Goal: Find specific page/section: Find specific page/section

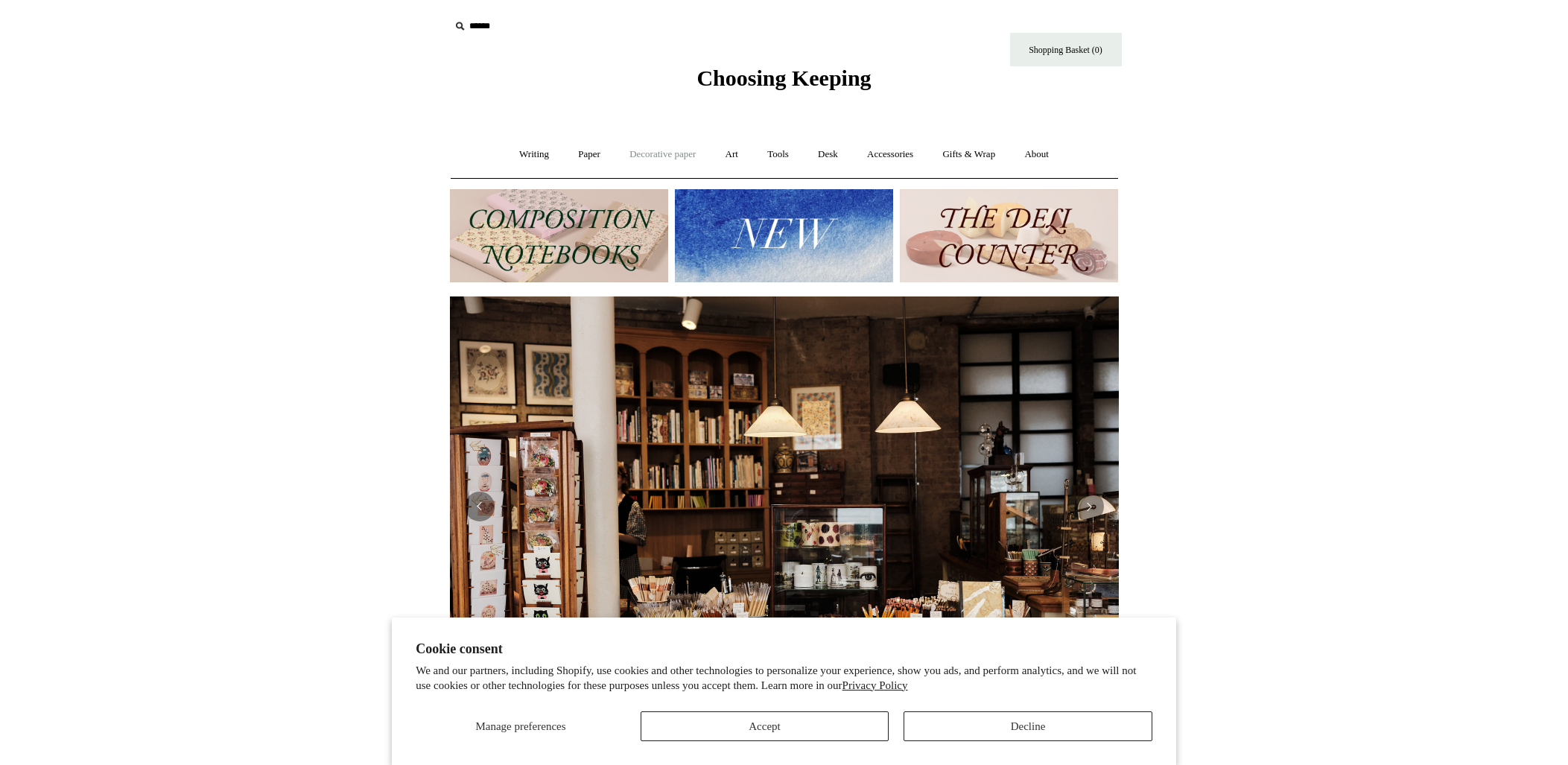
click at [656, 153] on link "Decorative paper +" at bounding box center [663, 154] width 93 height 39
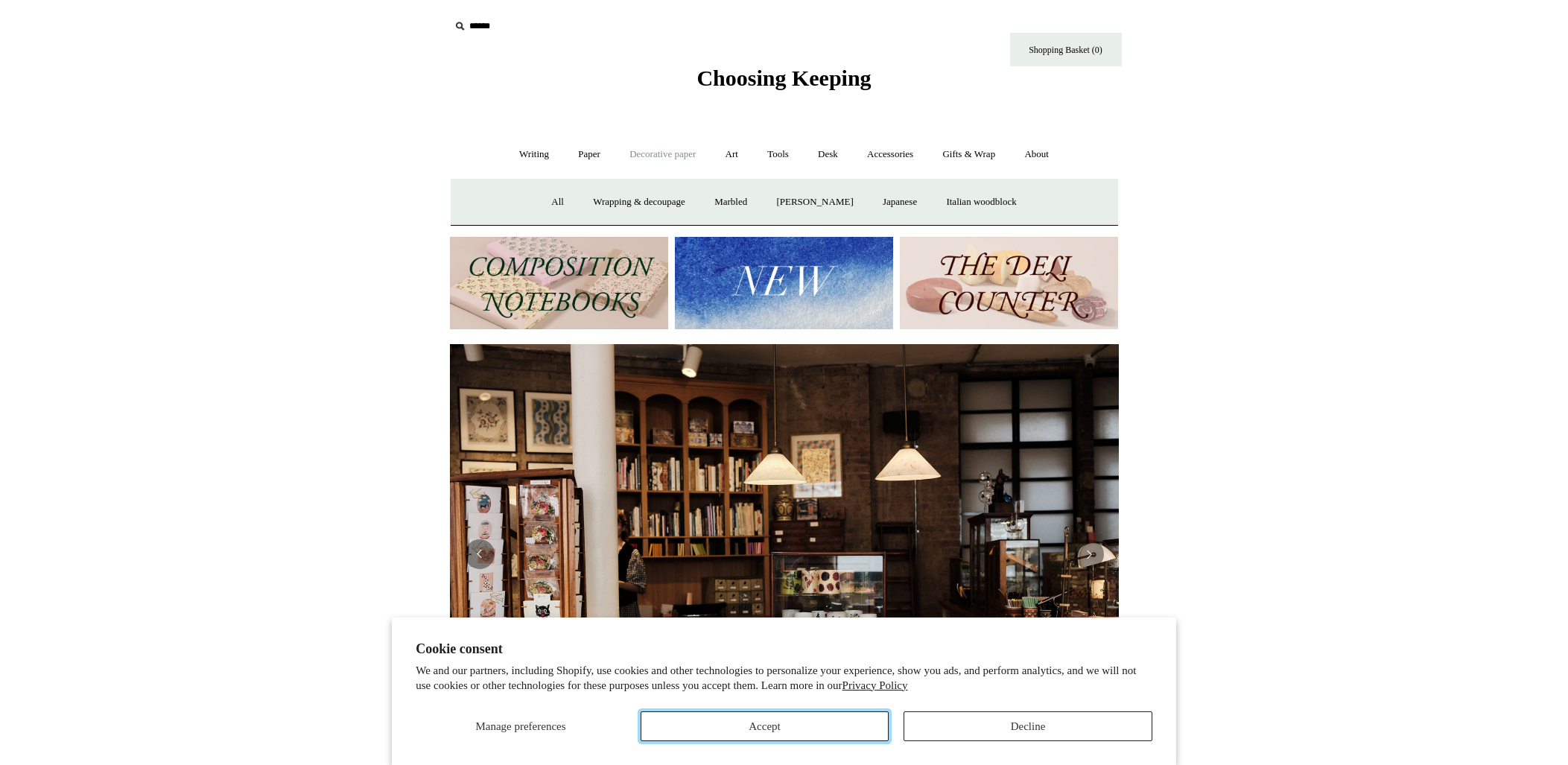
click at [753, 721] on button "Accept" at bounding box center [764, 726] width 248 height 30
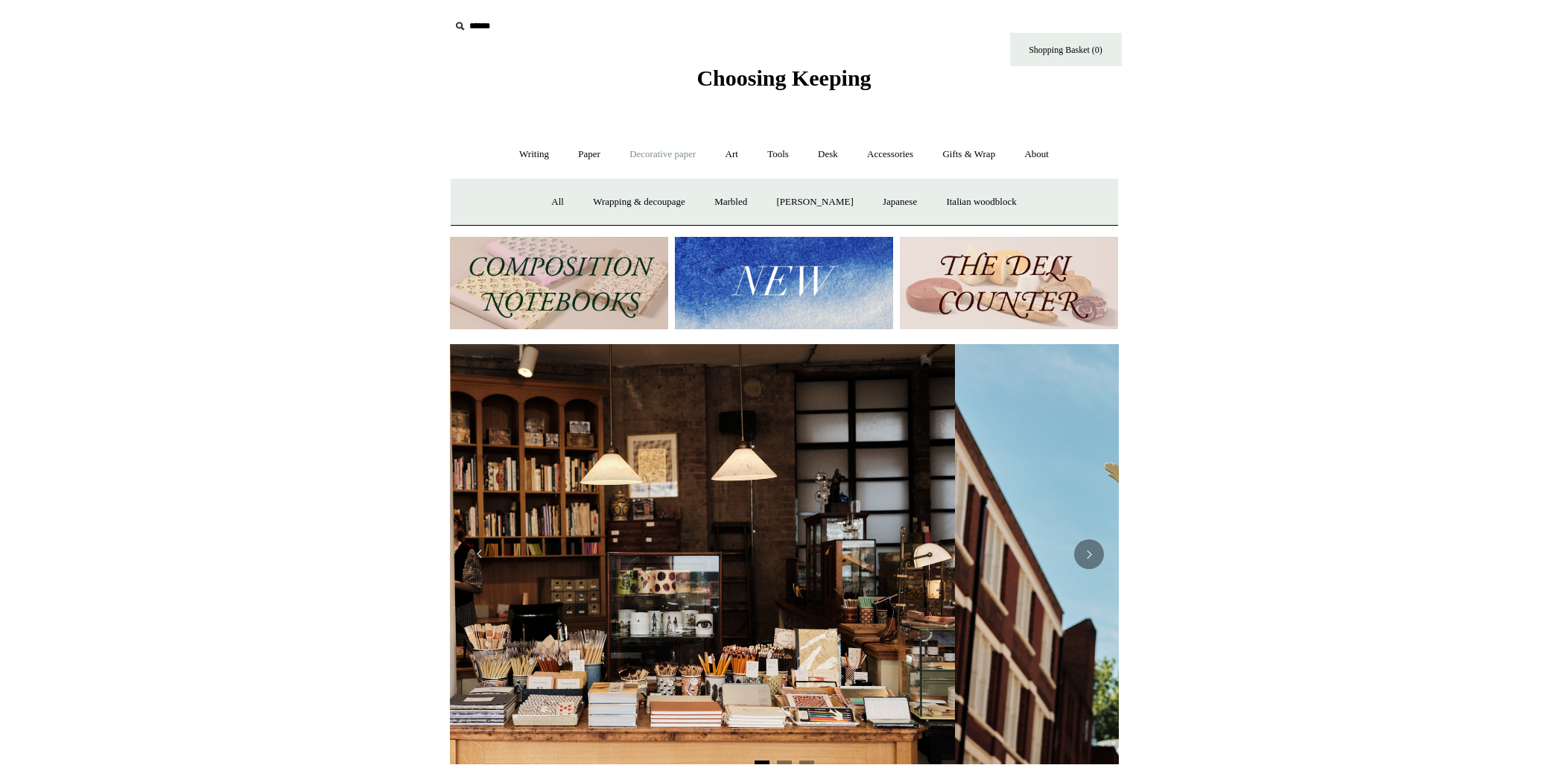
click at [653, 151] on link "Decorative paper -" at bounding box center [663, 154] width 93 height 39
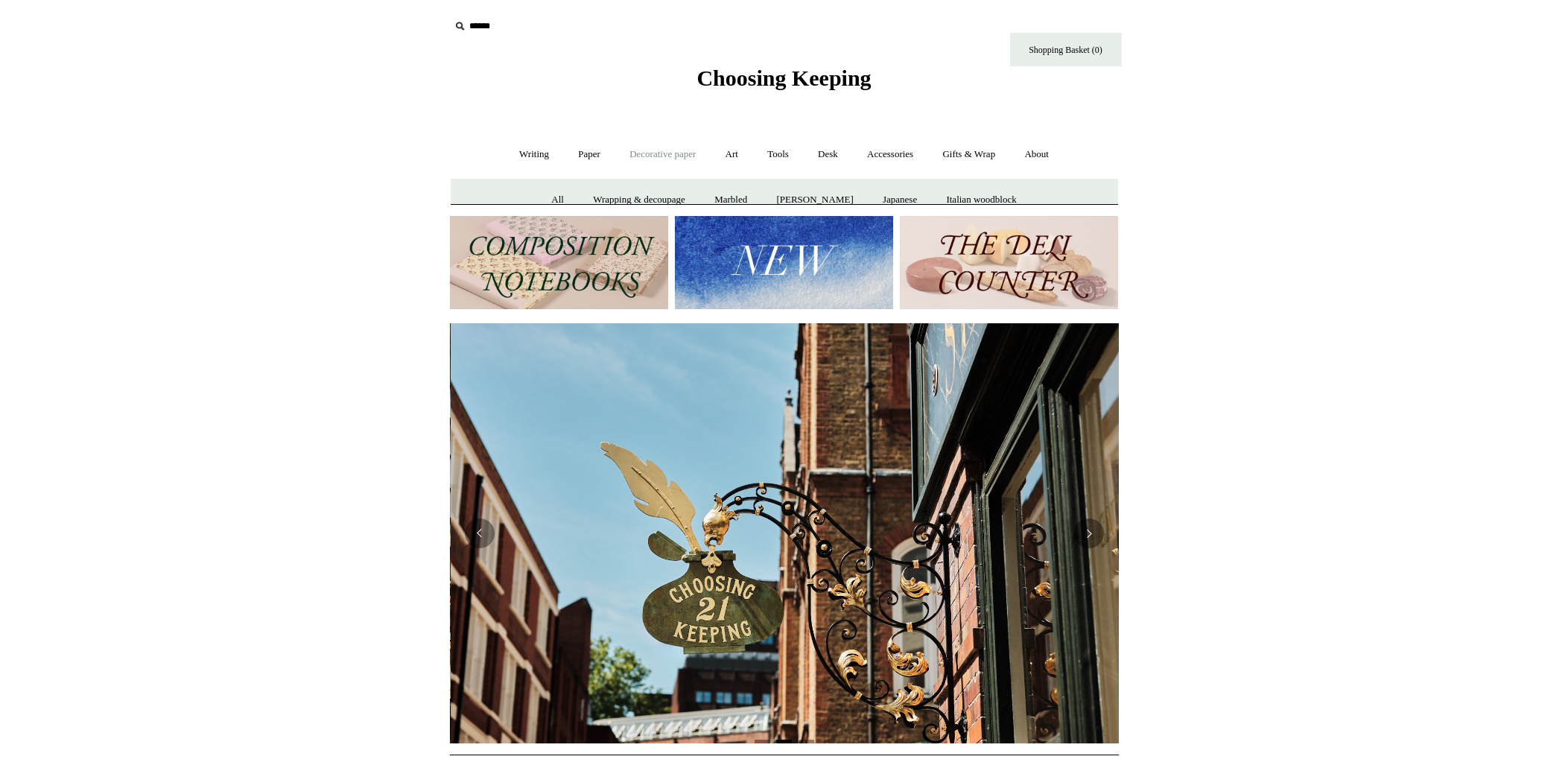
scroll to position [0, 669]
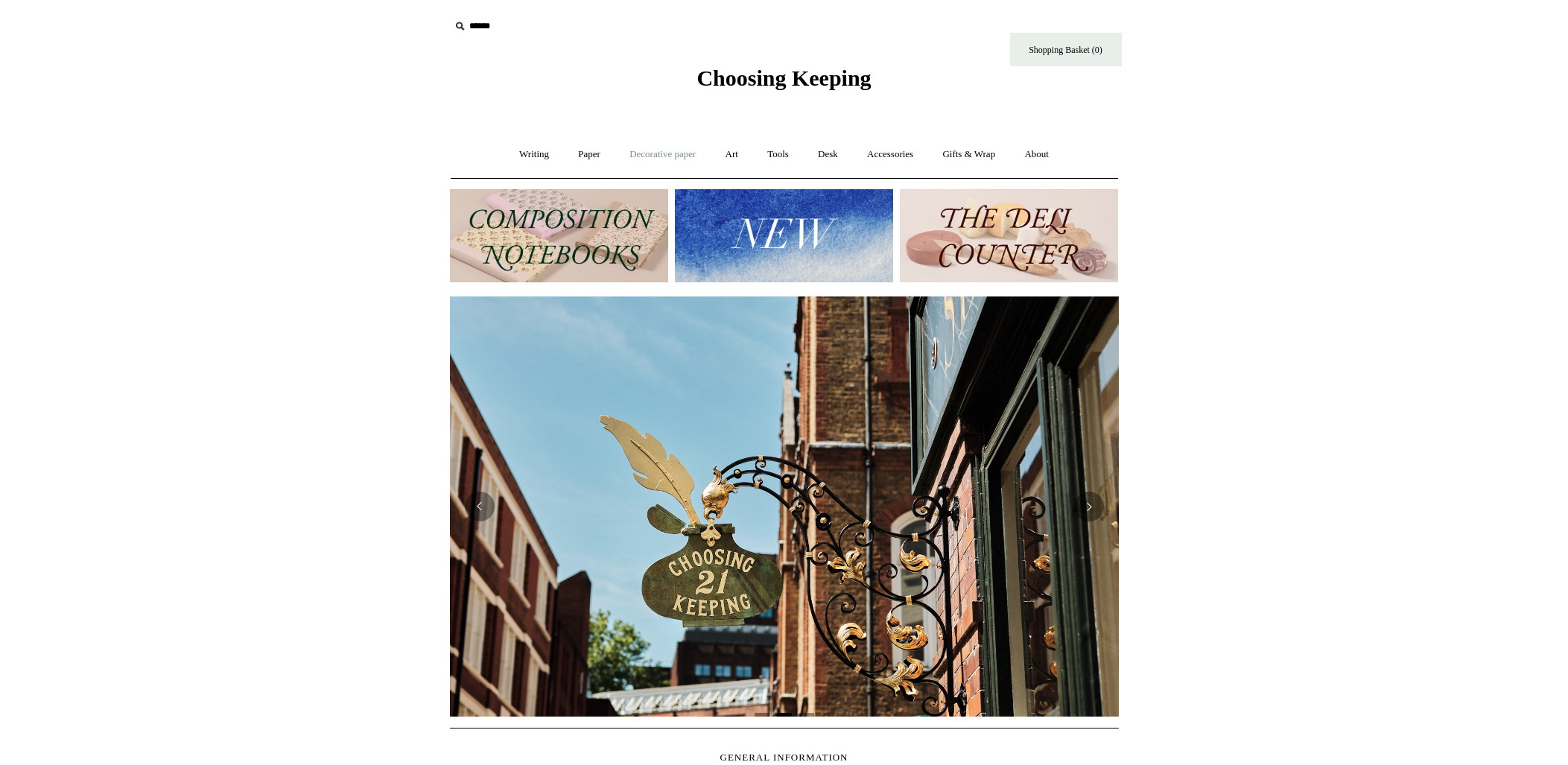
click at [639, 154] on link "Decorative paper +" at bounding box center [663, 154] width 93 height 39
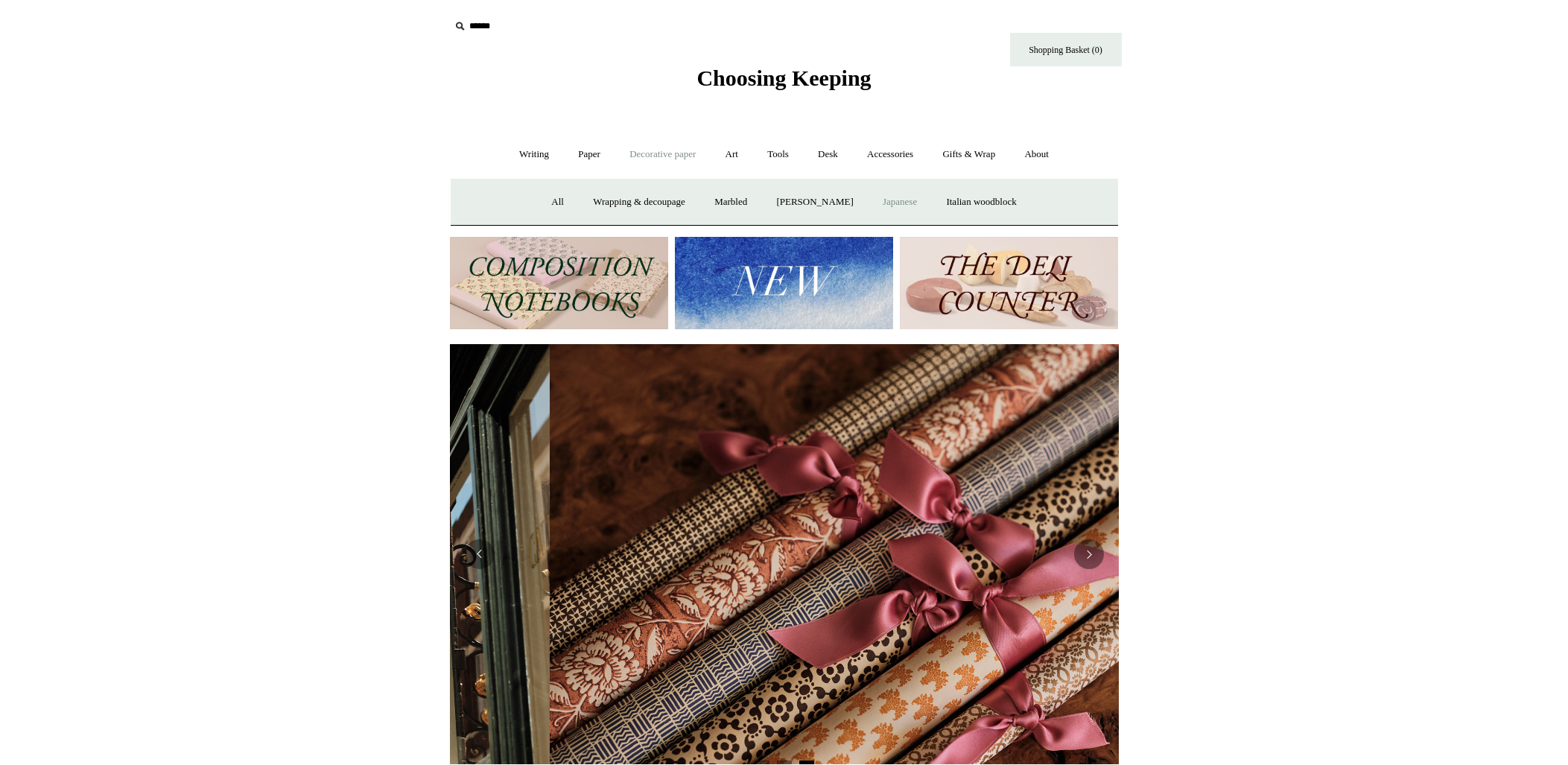
click at [899, 198] on link "Japanese" at bounding box center [900, 202] width 61 height 39
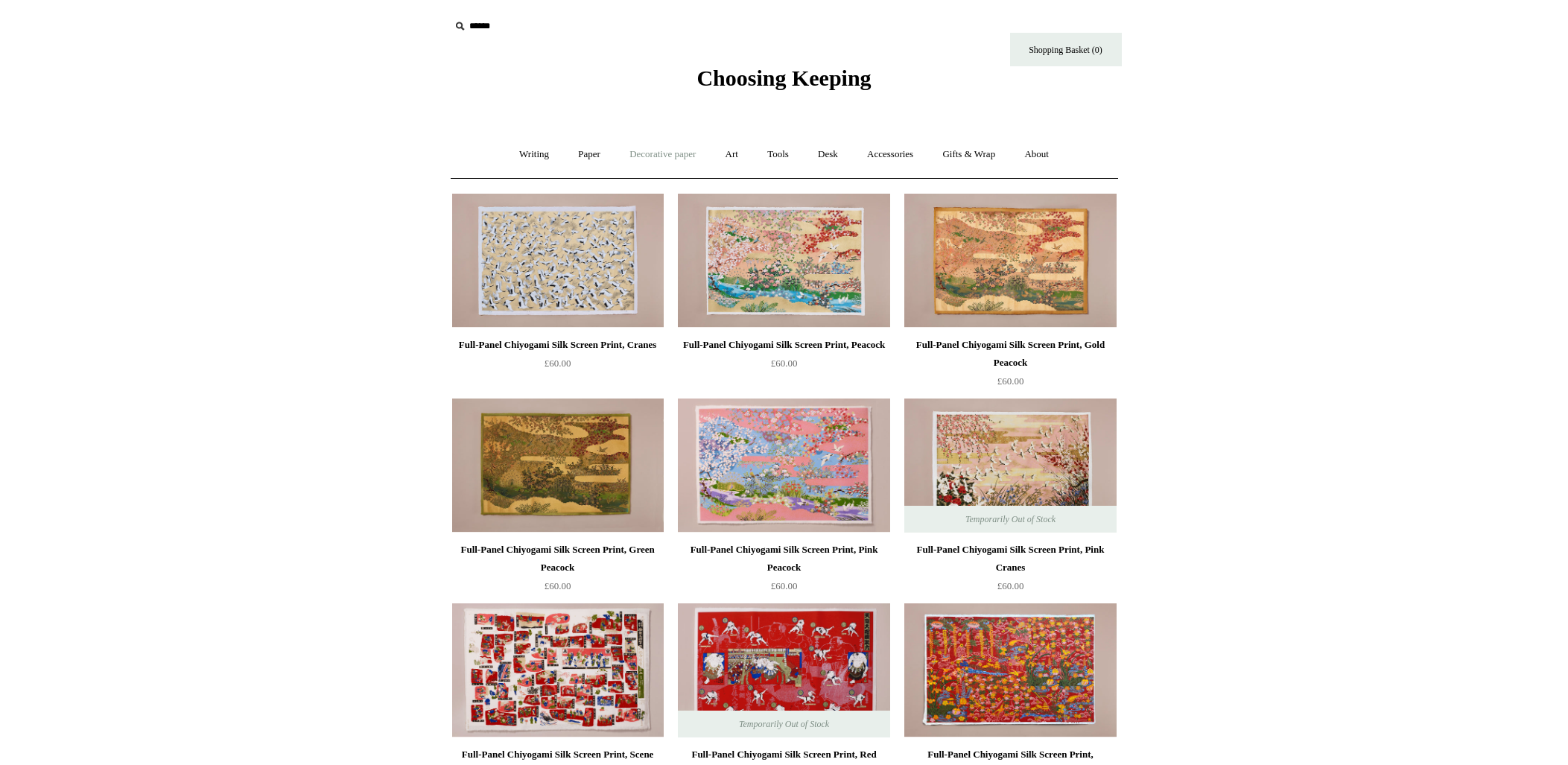
click at [668, 155] on link "Decorative paper +" at bounding box center [663, 154] width 93 height 39
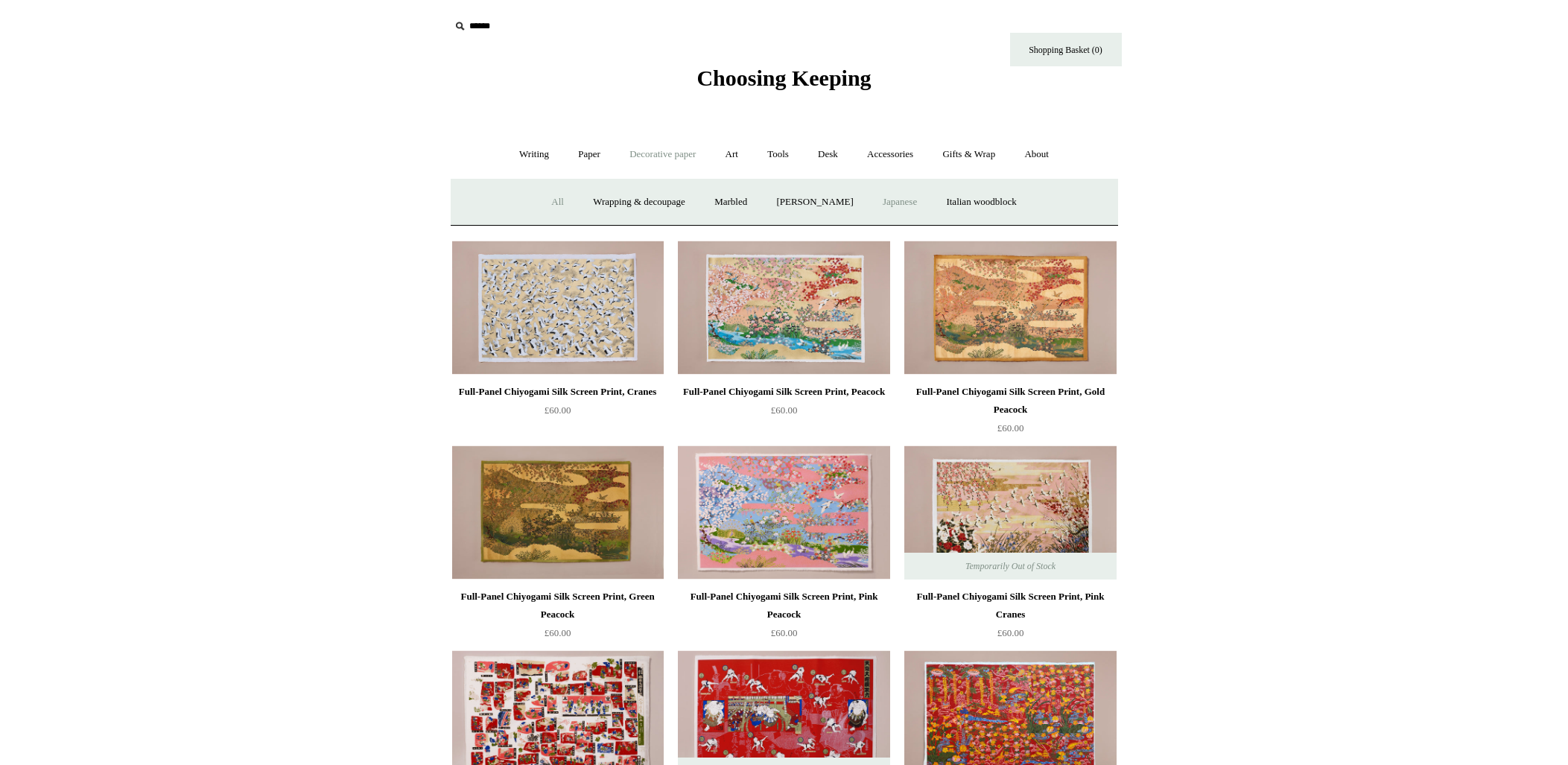
click at [549, 203] on link "All" at bounding box center [557, 202] width 39 height 39
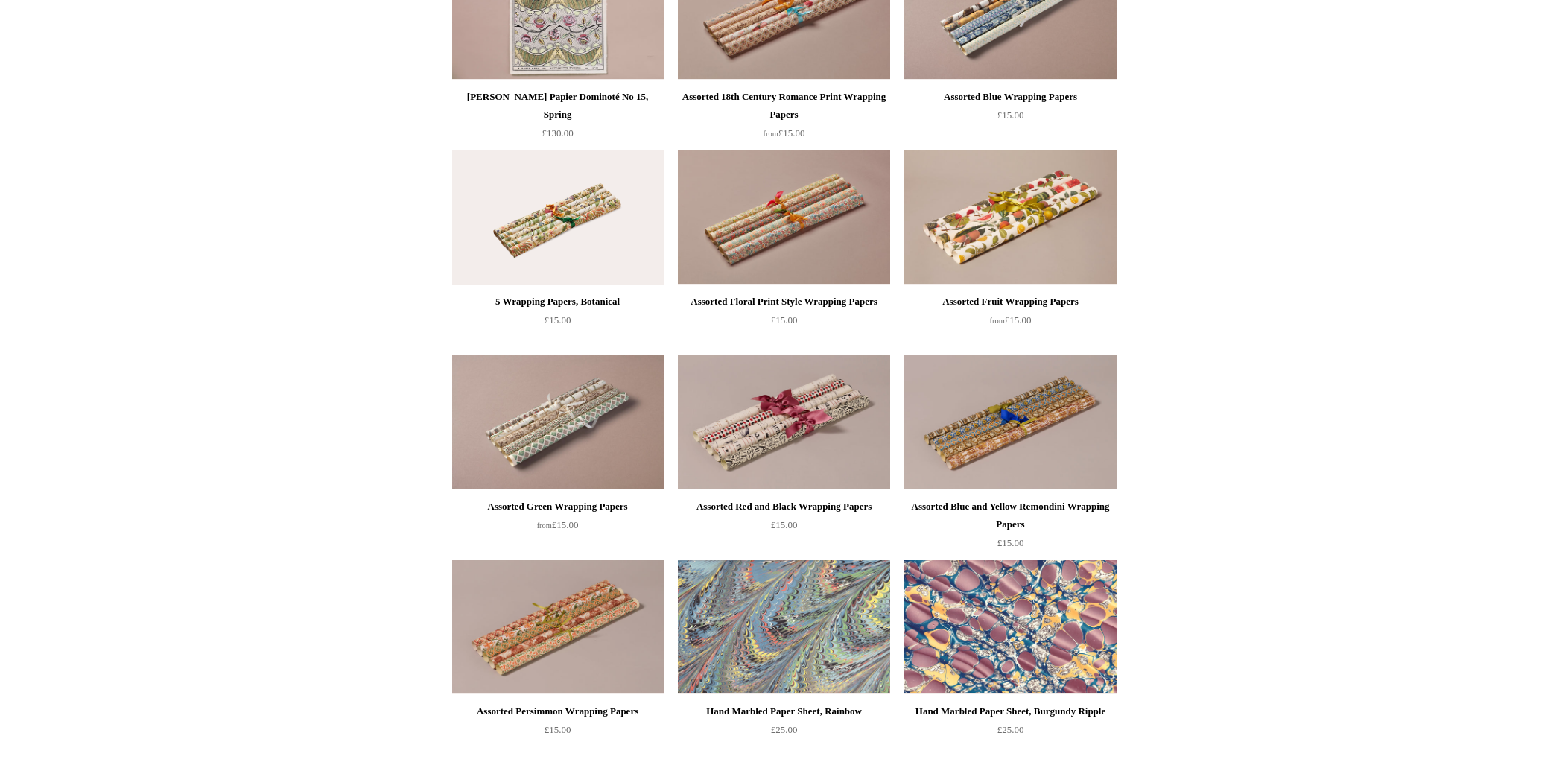
scroll to position [1679, 0]
